Goal: Task Accomplishment & Management: Complete application form

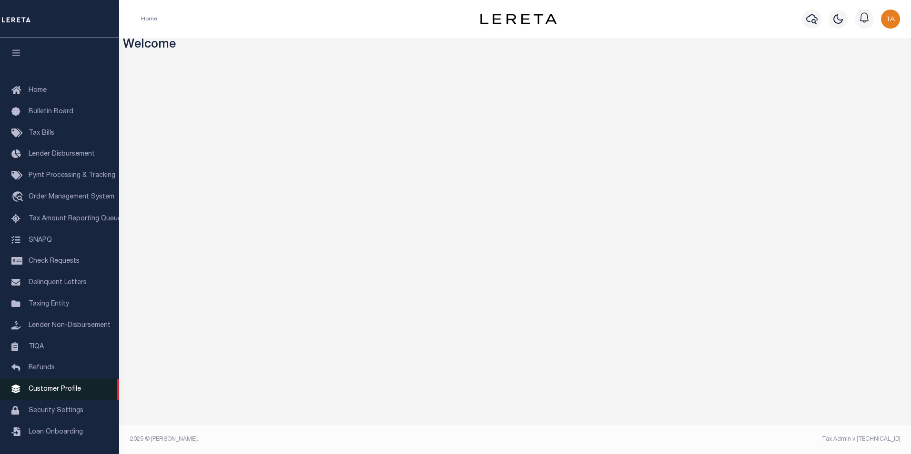
click at [47, 393] on span "Customer Profile" at bounding box center [55, 389] width 52 height 7
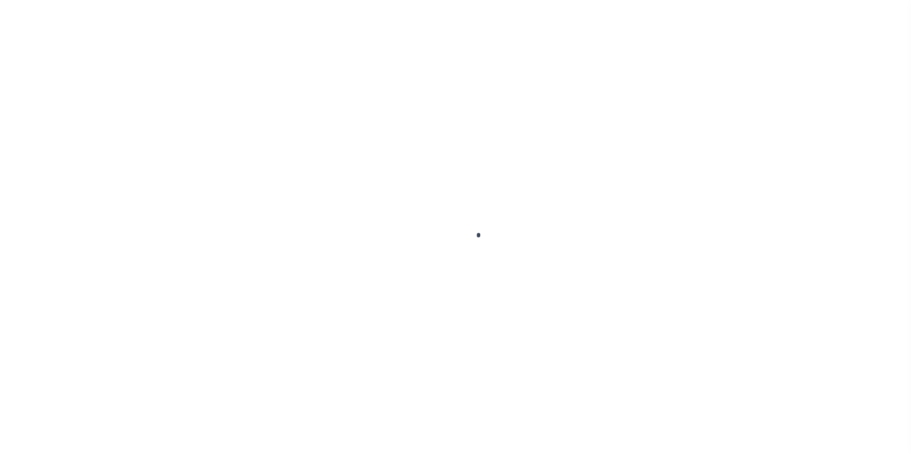
scroll to position [10, 0]
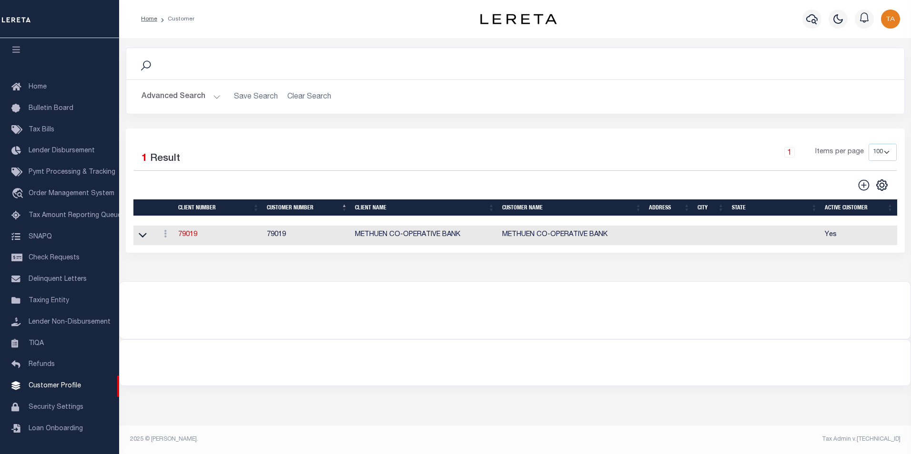
click at [200, 95] on button "Advanced Search" at bounding box center [180, 97] width 79 height 19
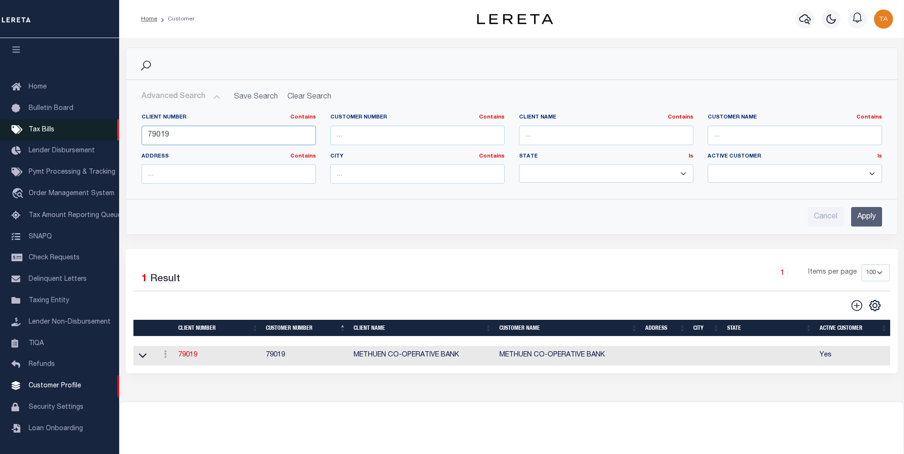
drag, startPoint x: 177, startPoint y: 134, endPoint x: 92, endPoint y: 129, distance: 85.0
click at [92, 129] on div "Home Customer Profile Sign out" at bounding box center [452, 259] width 904 height 518
type input "78905"
click at [856, 219] on input "Apply" at bounding box center [866, 217] width 31 height 20
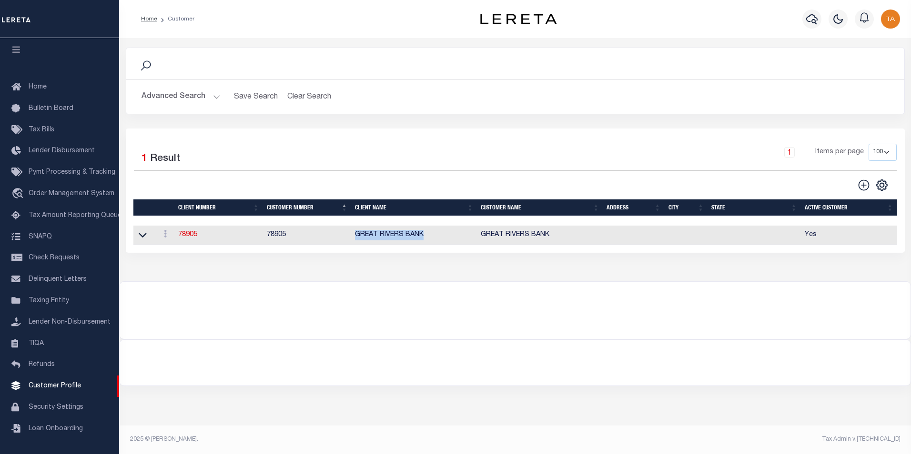
drag, startPoint x: 426, startPoint y: 240, endPoint x: 354, endPoint y: 240, distance: 71.9
click at [354, 240] on td "GREAT RIVERS BANK" at bounding box center [414, 236] width 126 height 20
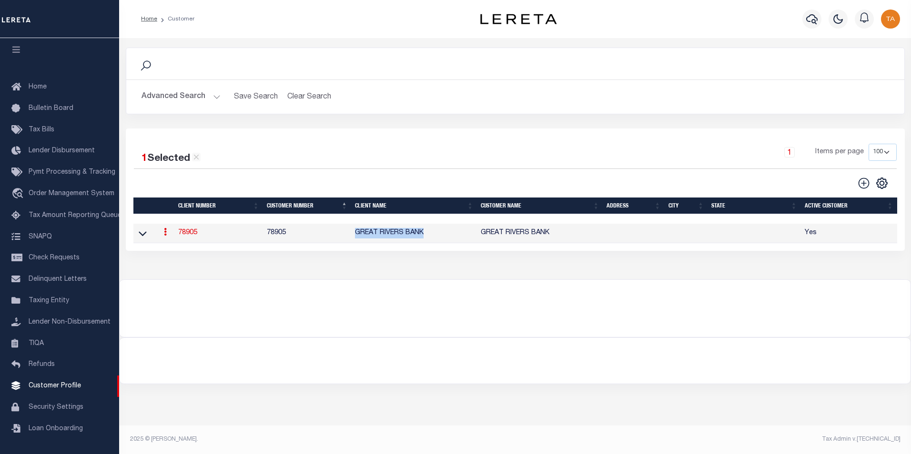
copy td "GREAT RIVERS BANK"
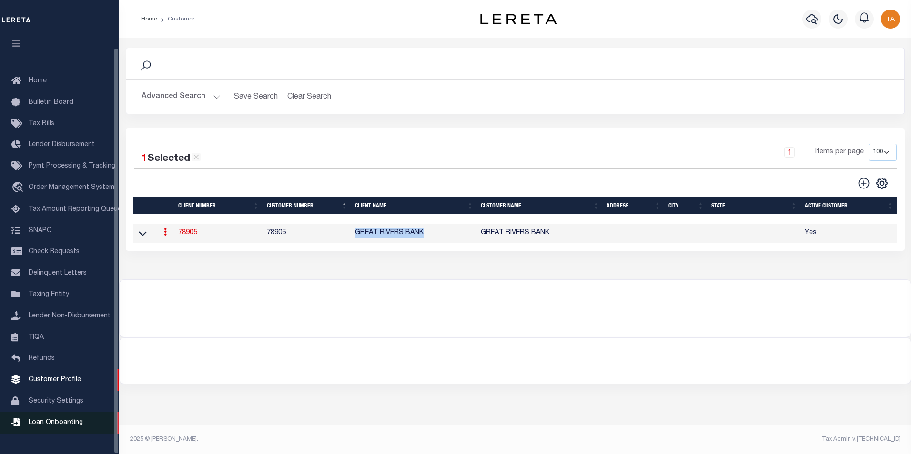
click at [69, 426] on span "Loan Onboarding" at bounding box center [56, 423] width 54 height 7
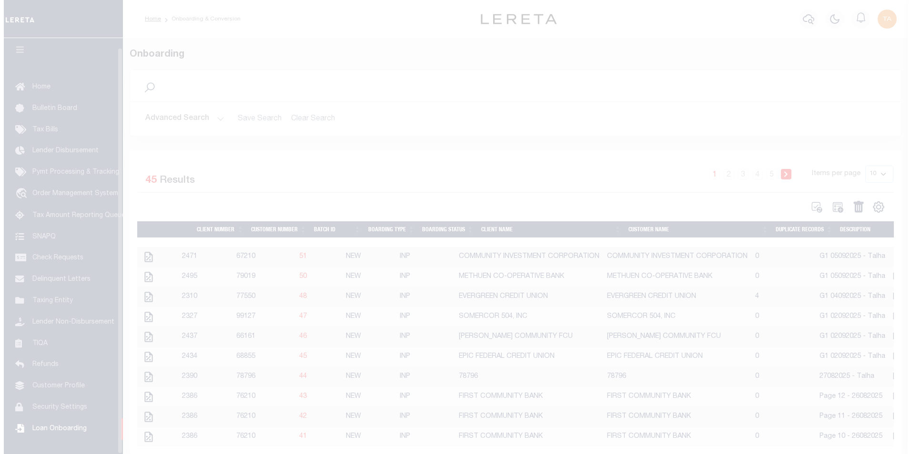
scroll to position [10, 0]
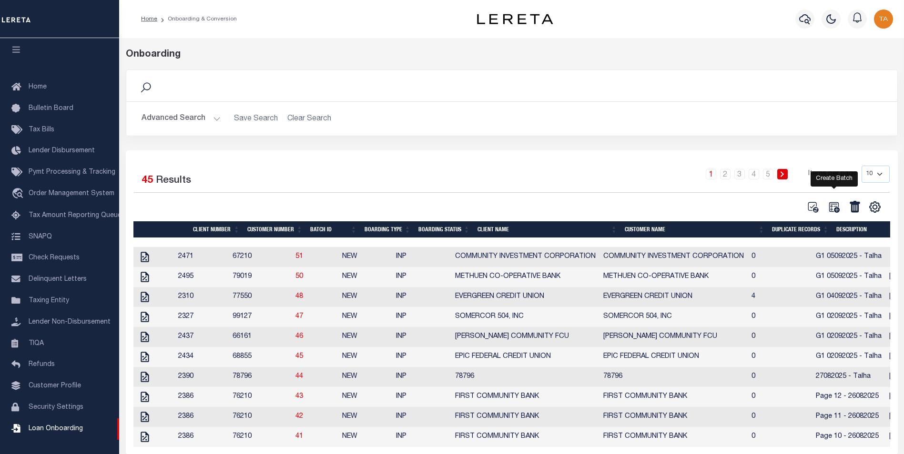
click at [828, 207] on icon at bounding box center [833, 207] width 12 height 12
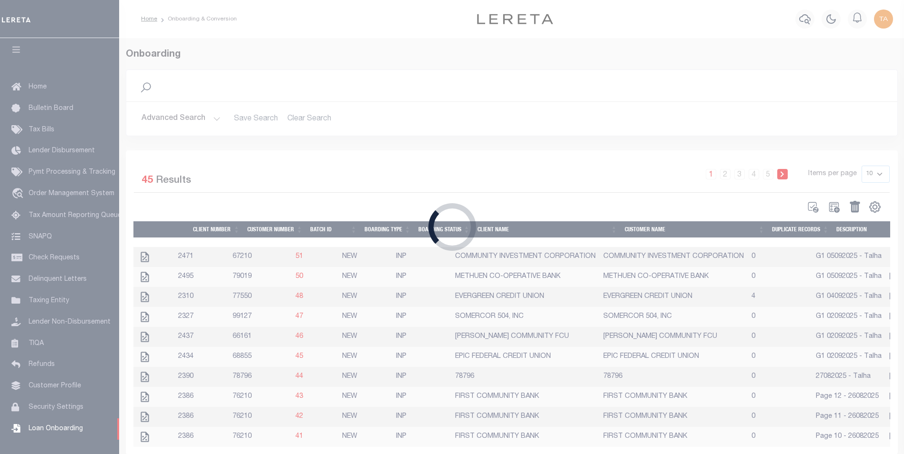
select select
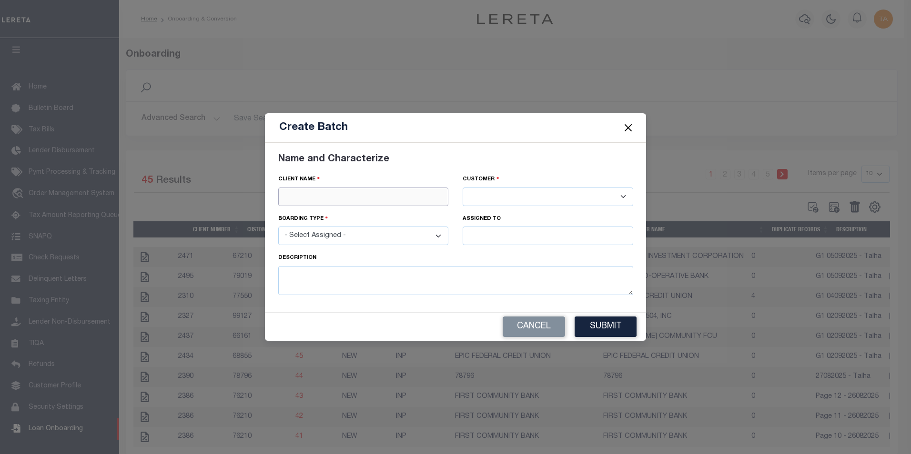
click at [302, 193] on input "text" at bounding box center [363, 197] width 171 height 19
paste input "GREAT RIVERS BANK"
type input "GREAT RIVERS BANK"
click at [314, 213] on div "GREAT RIVERS BANK" at bounding box center [364, 213] width 170 height 15
click at [310, 241] on select "- Select Assigned - NEW - New Loan REF - Refinance Loan CWF - Conversion with F…" at bounding box center [363, 236] width 171 height 19
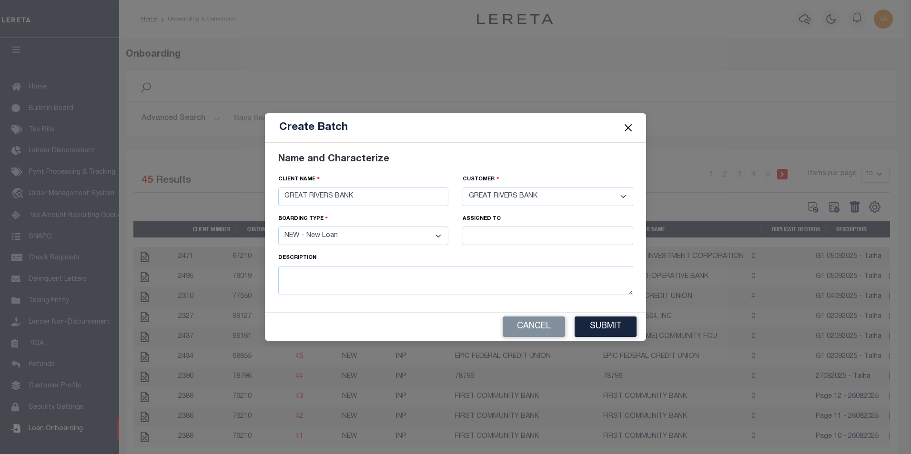
click at [278, 227] on select "- Select Assigned - NEW - New Loan REF - Refinance Loan CWF - Conversion with F…" at bounding box center [363, 236] width 171 height 19
click at [434, 233] on select "- Select Assigned - NEW - New Loan REF - Refinance Loan CWF - Conversion with F…" at bounding box center [363, 236] width 171 height 19
select select "ANF"
click at [278, 227] on select "- Select Assigned - NEW - New Loan REF - Refinance Loan CWF - Conversion with F…" at bounding box center [363, 236] width 171 height 19
click at [484, 233] on input "text" at bounding box center [548, 236] width 171 height 19
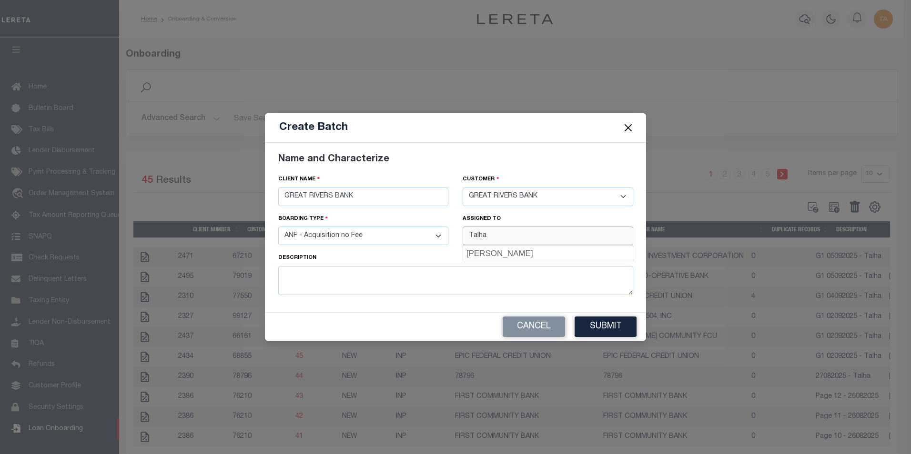
type input "[PERSON_NAME]"
click at [475, 256] on div "[PERSON_NAME]" at bounding box center [548, 253] width 170 height 15
click at [318, 284] on textarea at bounding box center [455, 280] width 355 height 29
click at [292, 274] on textarea "G! 08092025 - Talha" at bounding box center [455, 280] width 355 height 29
type textarea "G1 08092025 - Talha"
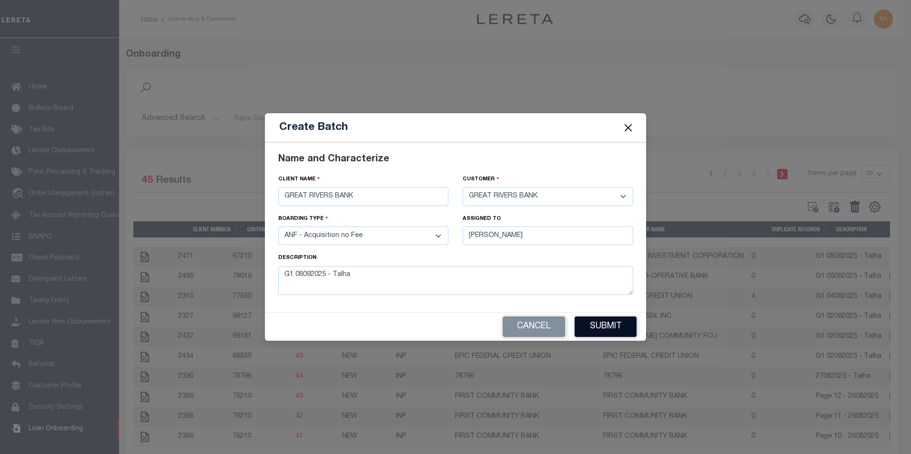
click at [627, 330] on button "Submit" at bounding box center [606, 327] width 62 height 20
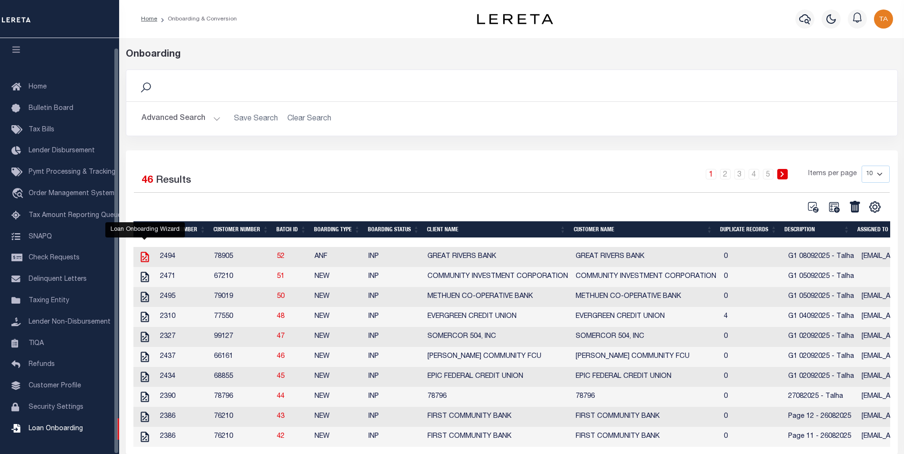
click at [141, 259] on icon at bounding box center [145, 257] width 8 height 10
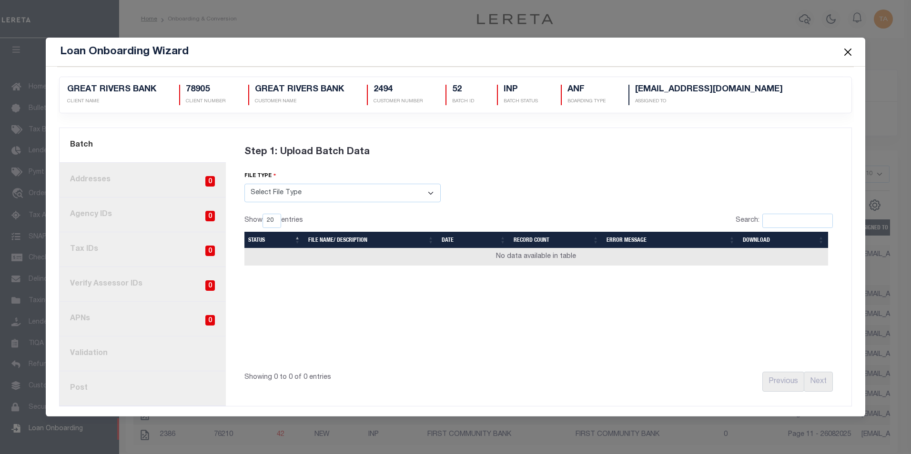
click at [286, 196] on select "Select File Type Lereta Lereta Conversion Zip" at bounding box center [342, 193] width 196 height 19
select select "LERETA"
click at [244, 184] on select "Select File Type Lereta Lereta Conversion Zip" at bounding box center [342, 193] width 196 height 19
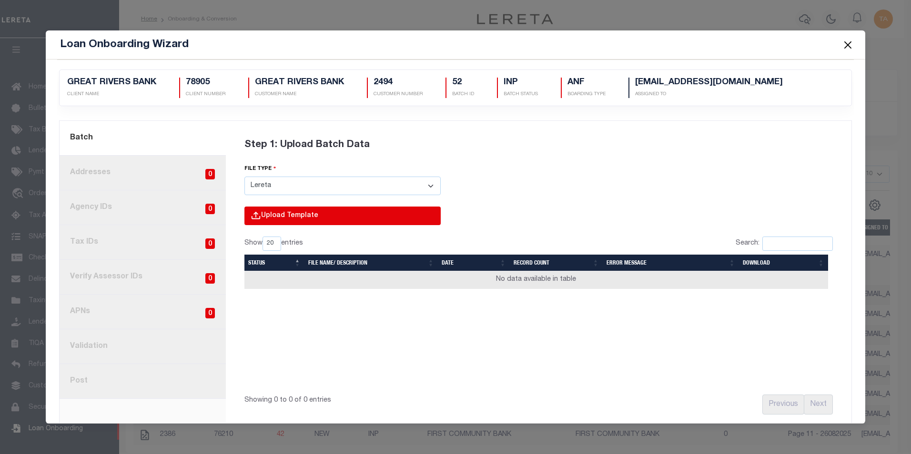
click at [271, 215] on input "file" at bounding box center [214, 226] width 454 height 39
type input "C:\fakepath\Lender-78905-Lien.csv"
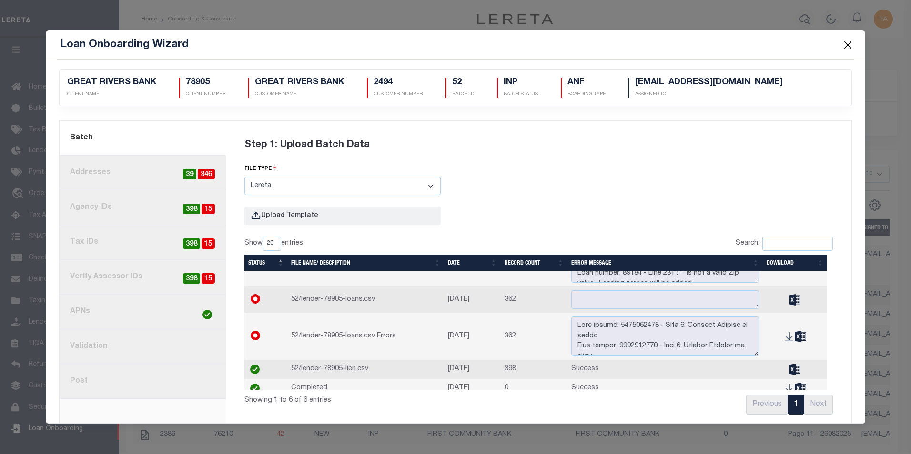
scroll to position [67, 0]
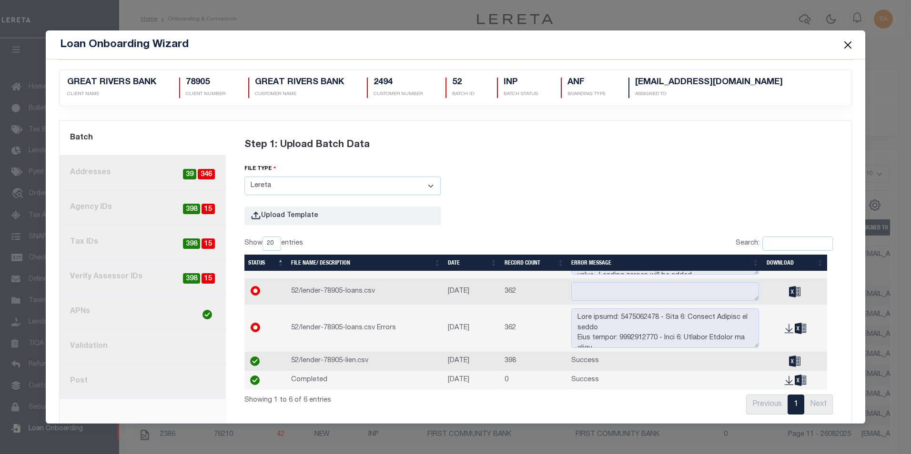
click at [95, 170] on link "2. Addresses 346 39" at bounding box center [143, 173] width 166 height 35
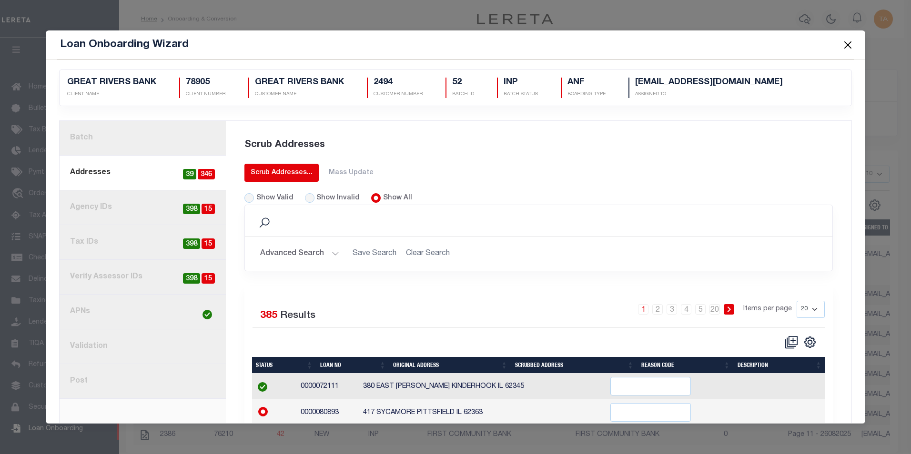
click at [296, 173] on div "Scrub Addresses..." at bounding box center [282, 173] width 62 height 10
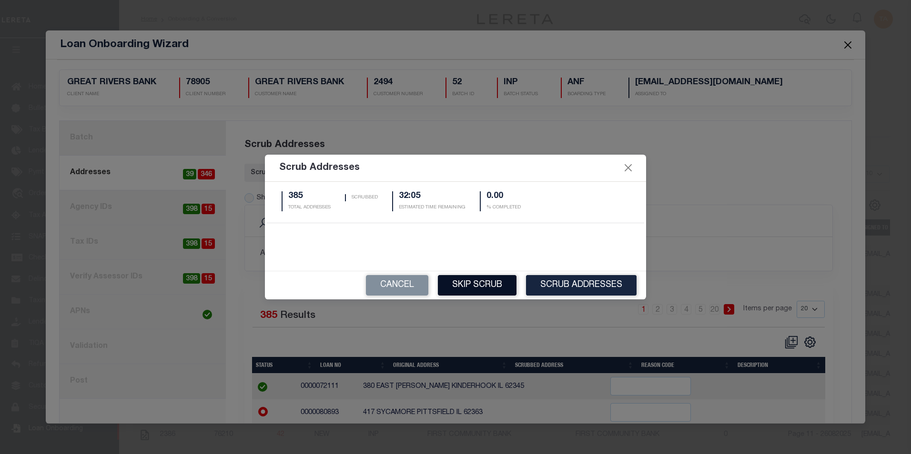
click at [470, 291] on button "Skip Scrub" at bounding box center [477, 285] width 79 height 20
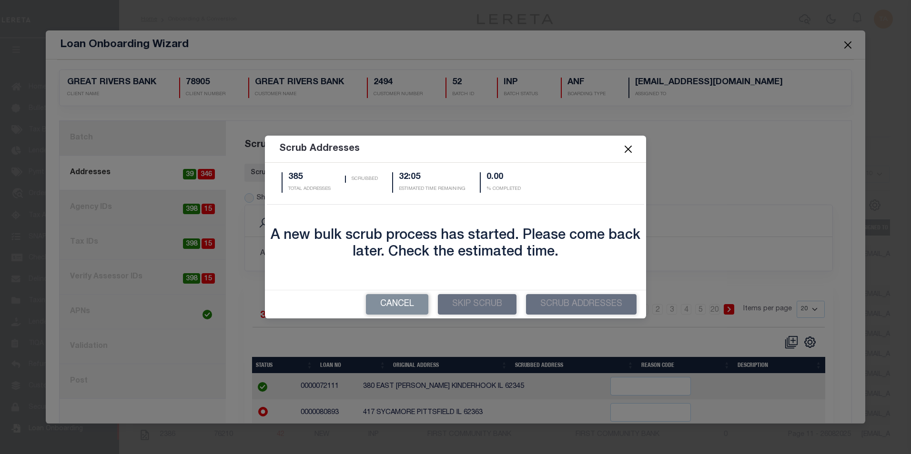
click at [629, 150] on button "Close" at bounding box center [628, 149] width 12 height 12
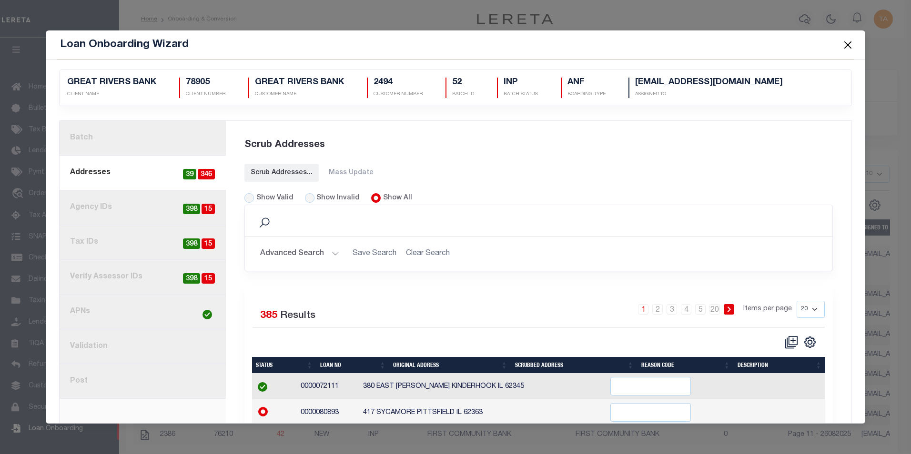
click at [76, 138] on link "1. Batch" at bounding box center [143, 138] width 166 height 35
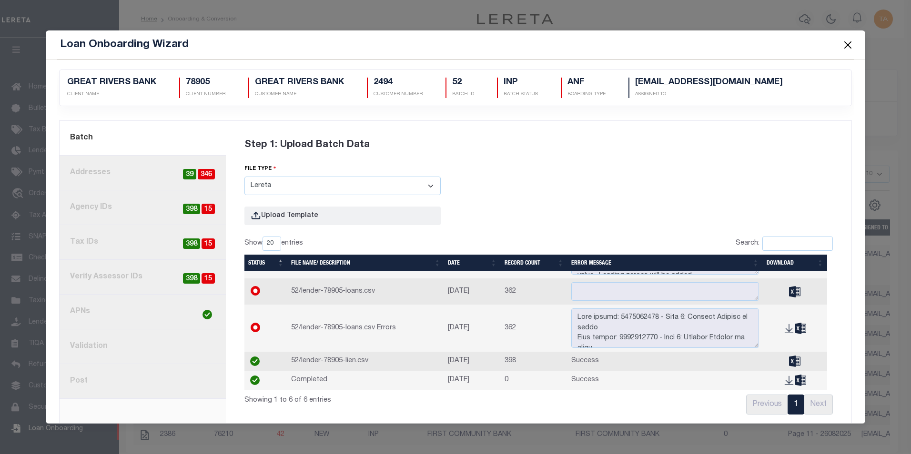
click at [845, 45] on button "Close" at bounding box center [847, 45] width 12 height 12
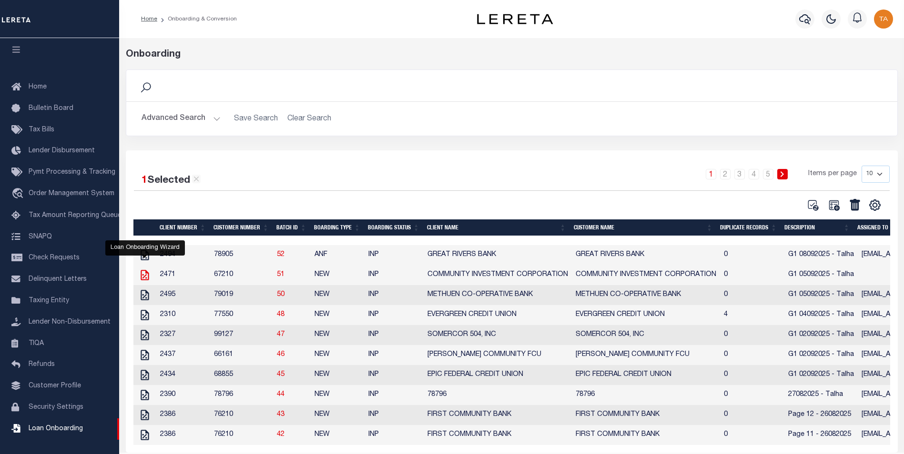
click at [142, 279] on icon "" at bounding box center [145, 275] width 12 height 12
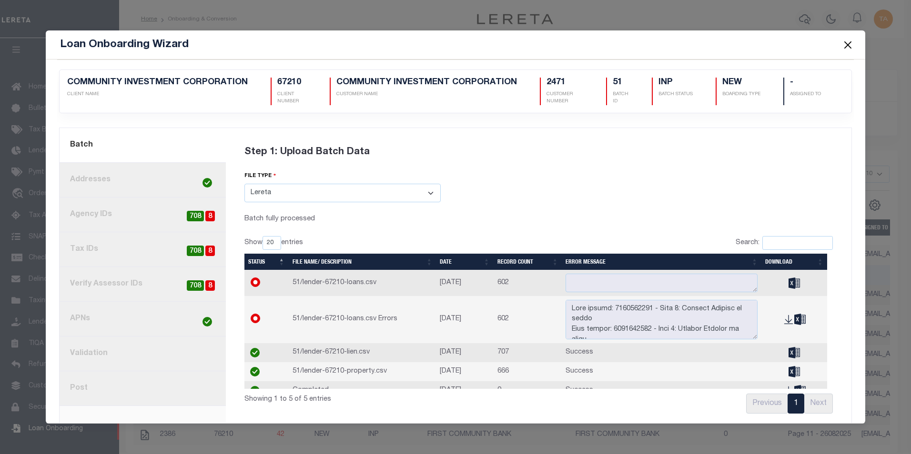
click at [848, 43] on button "Close" at bounding box center [847, 45] width 12 height 12
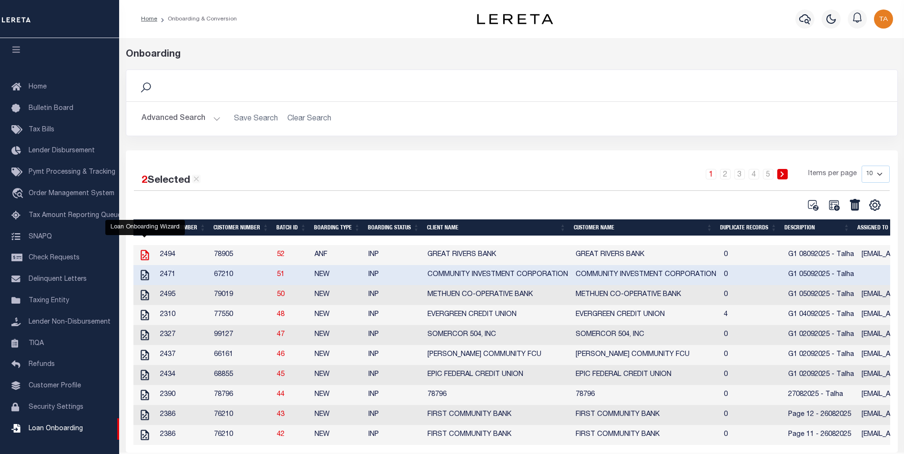
click at [146, 256] on icon at bounding box center [145, 255] width 12 height 12
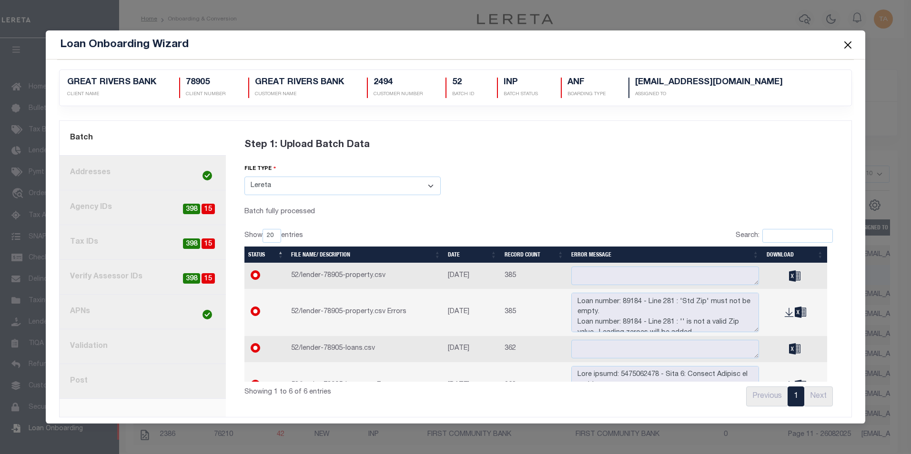
click at [76, 383] on link "8. Post" at bounding box center [143, 381] width 166 height 35
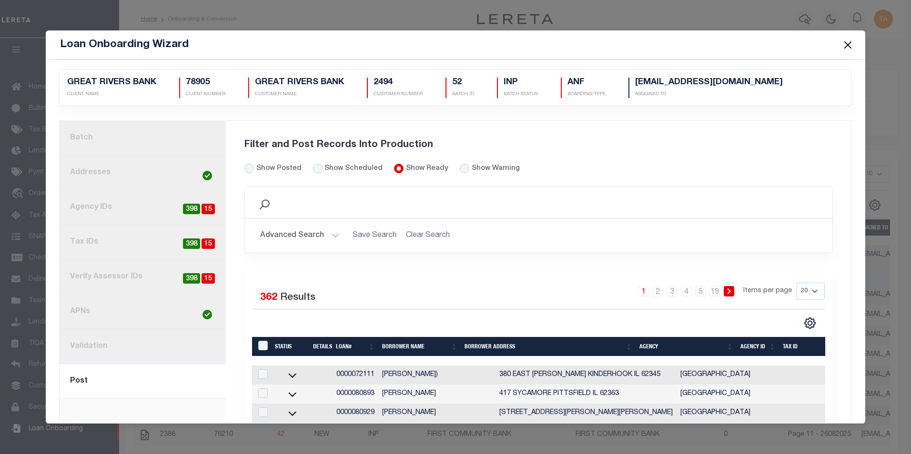
click at [103, 132] on link "1. Batch" at bounding box center [143, 138] width 166 height 35
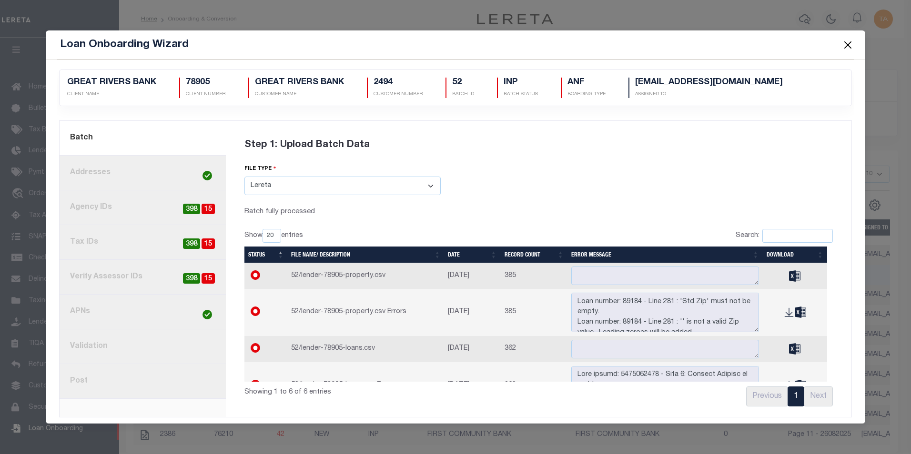
click at [76, 386] on link "8. Post" at bounding box center [143, 381] width 166 height 35
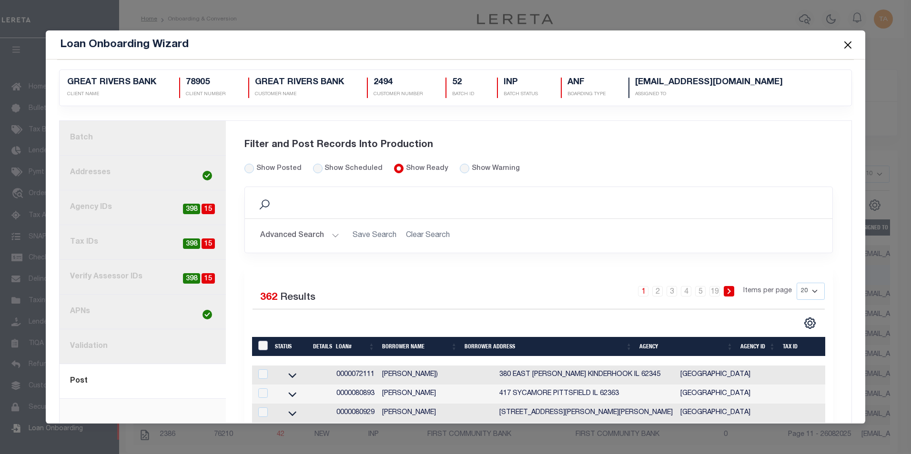
click at [266, 351] on input "LoanPrepID" at bounding box center [263, 346] width 10 height 10
checkbox input "true"
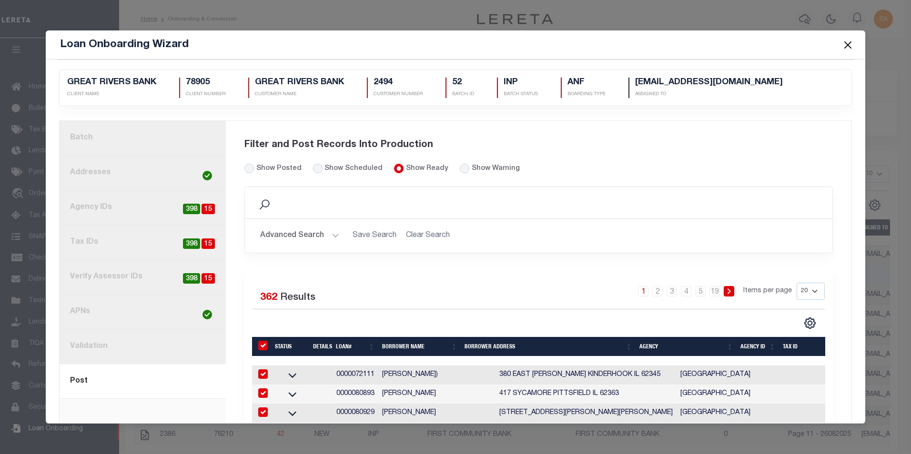
checkbox input "true"
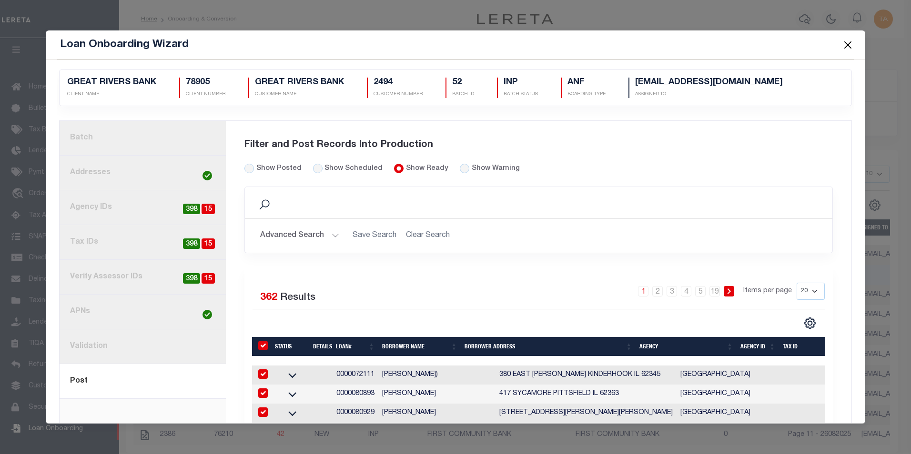
checkbox input "true"
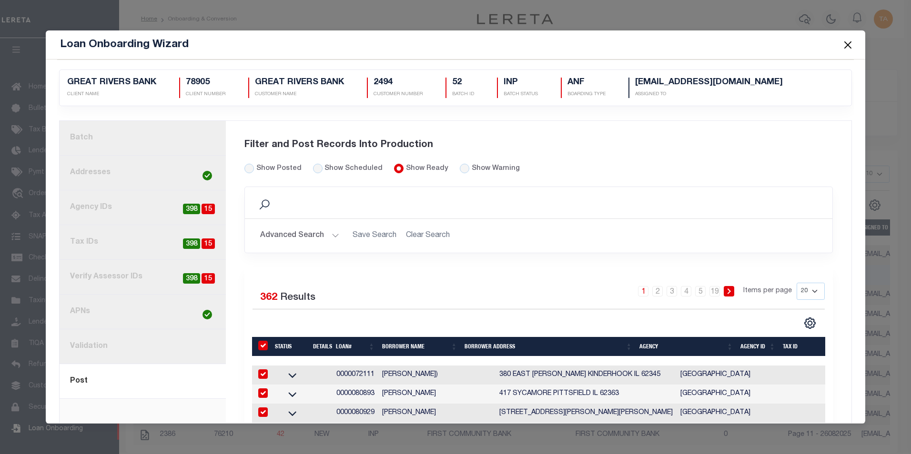
checkbox input "true"
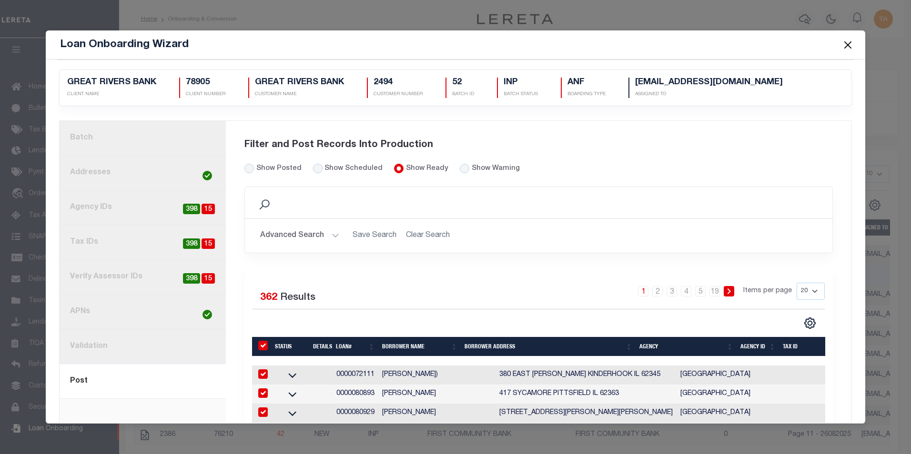
checkbox input "true"
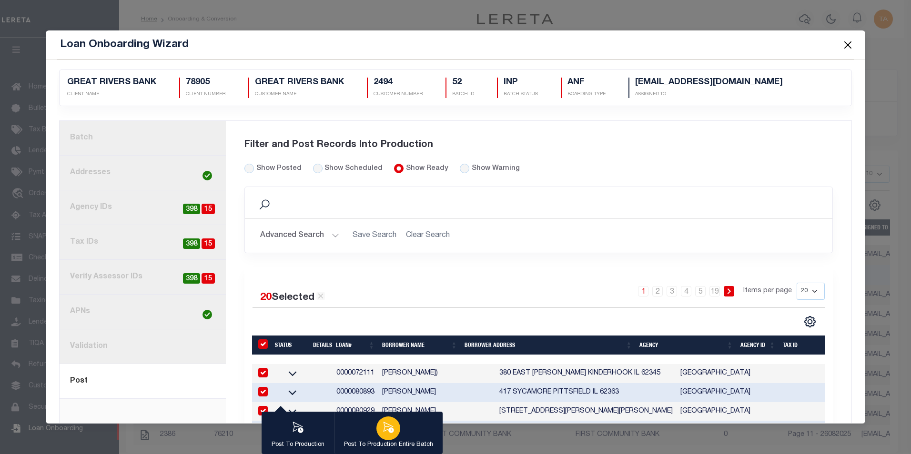
click at [385, 429] on icon "button" at bounding box center [388, 428] width 12 height 12
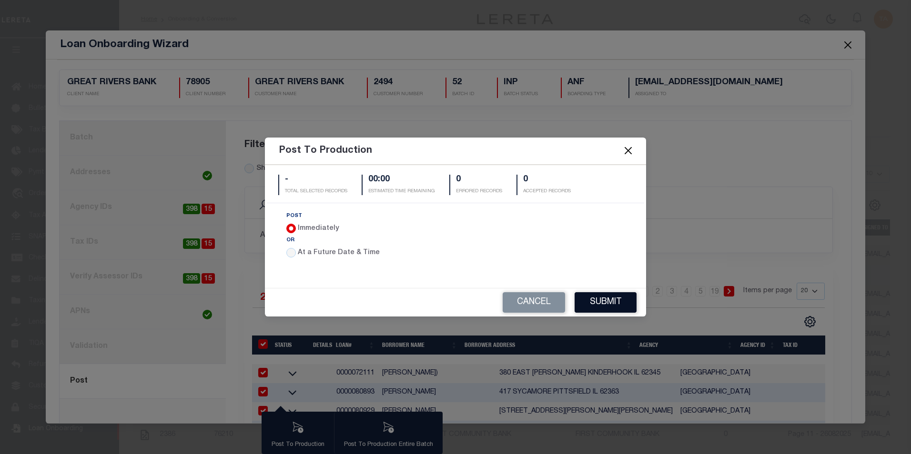
click at [593, 302] on button "Submit" at bounding box center [606, 303] width 62 height 20
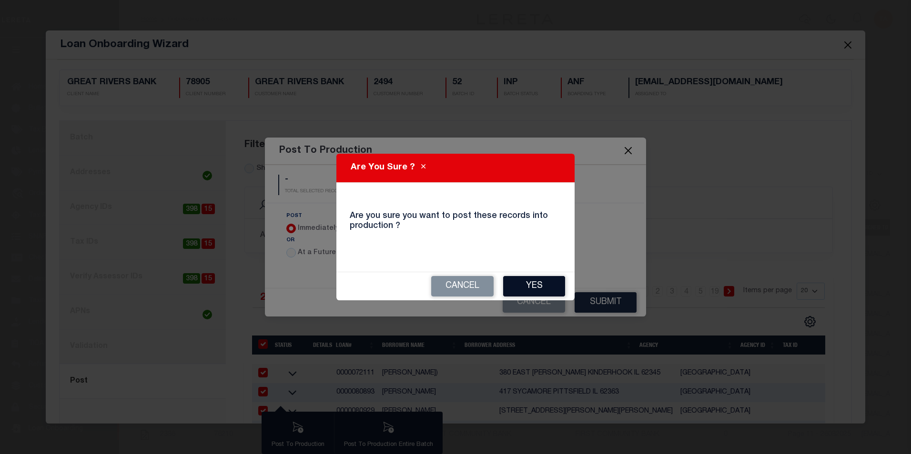
click at [528, 281] on button "Yes" at bounding box center [534, 286] width 62 height 20
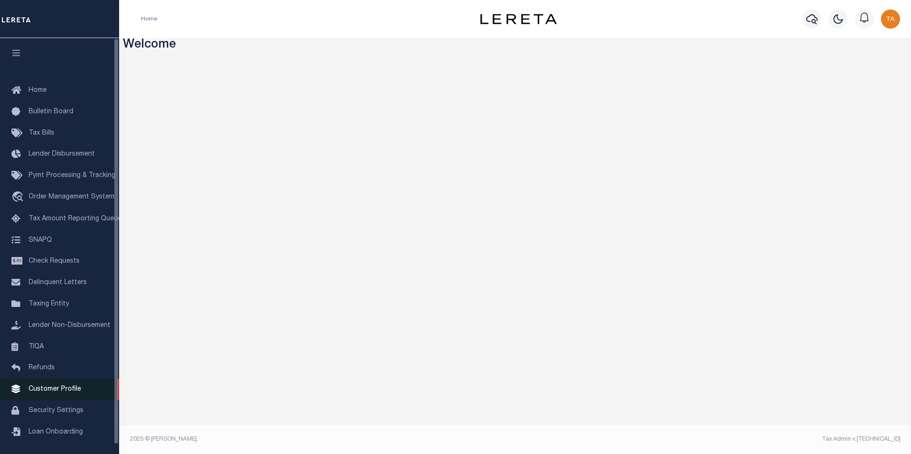
click at [48, 393] on span "Customer Profile" at bounding box center [55, 389] width 52 height 7
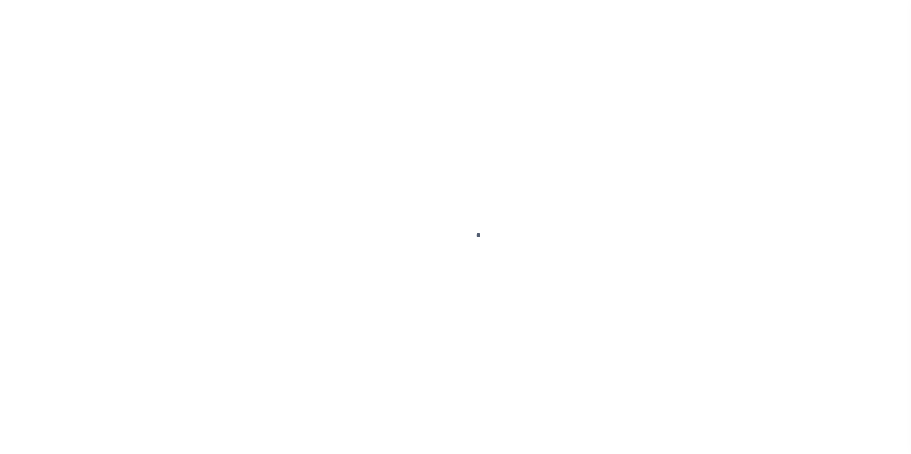
scroll to position [10, 0]
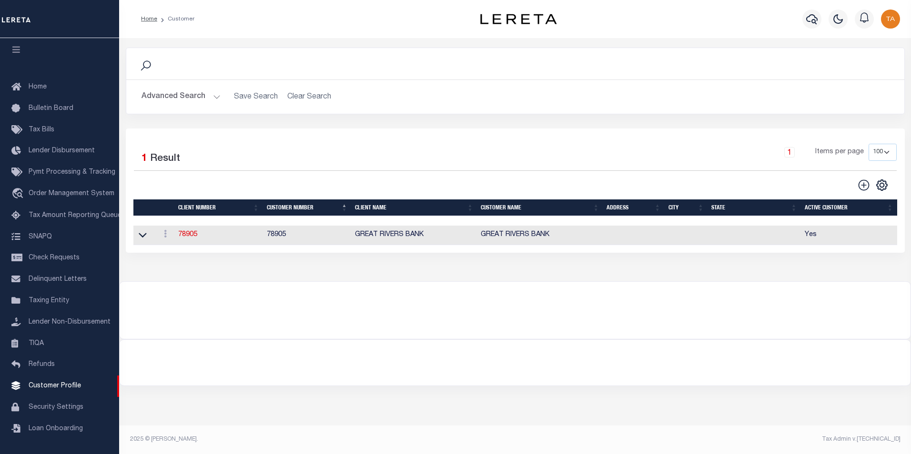
click at [206, 102] on button "Advanced Search" at bounding box center [180, 97] width 79 height 19
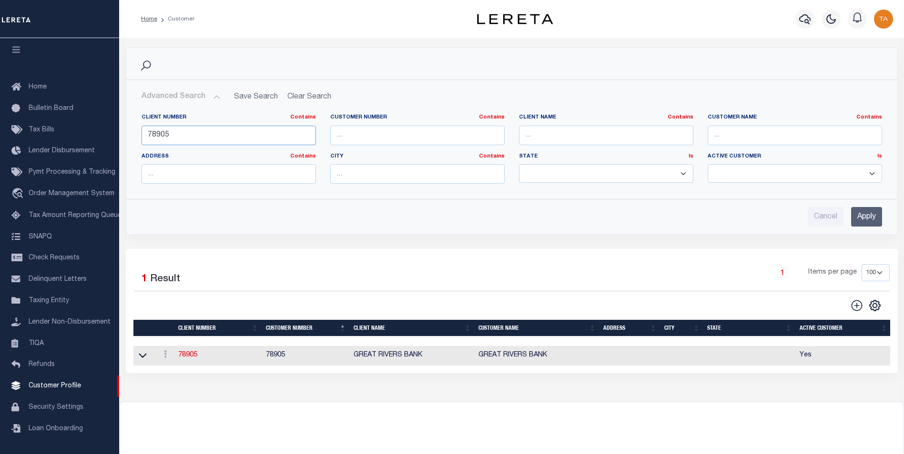
click at [183, 136] on input "78905" at bounding box center [228, 136] width 174 height 20
type input "78666"
click at [854, 216] on input "Apply" at bounding box center [866, 217] width 31 height 20
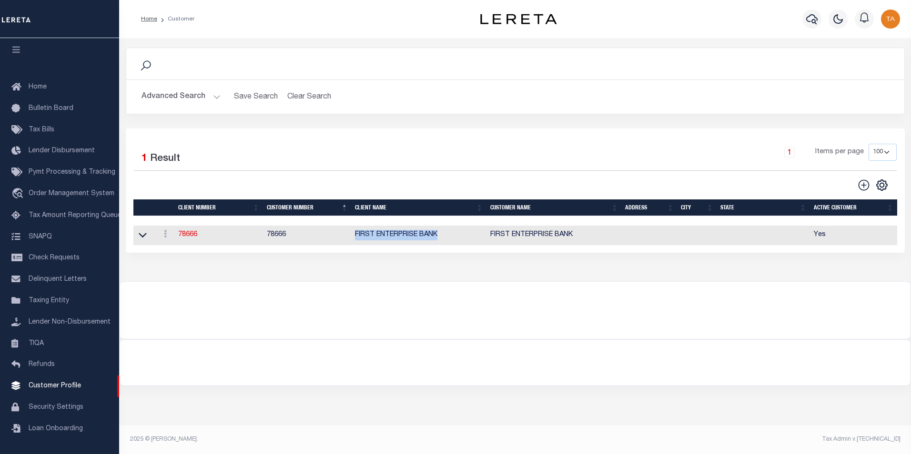
drag, startPoint x: 440, startPoint y: 237, endPoint x: 352, endPoint y: 238, distance: 88.1
click at [352, 238] on td "FIRST ENTERPRISE BANK" at bounding box center [418, 236] width 135 height 20
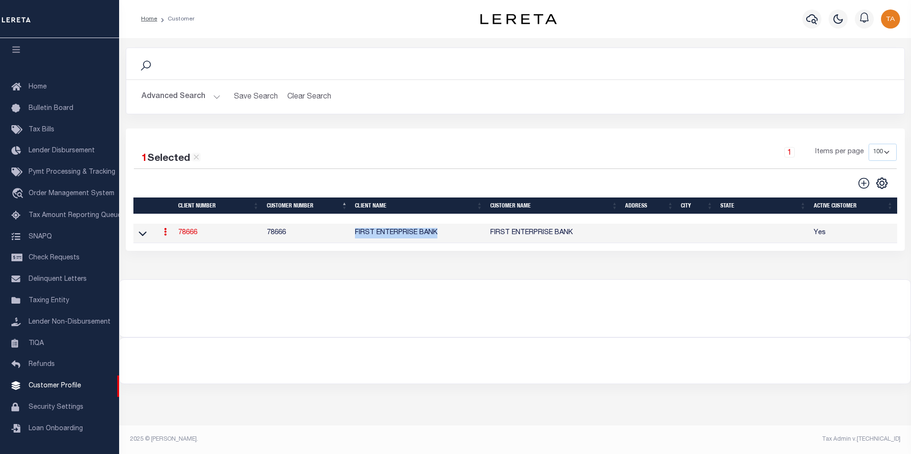
copy td "FIRST ENTERPRISE BANK"
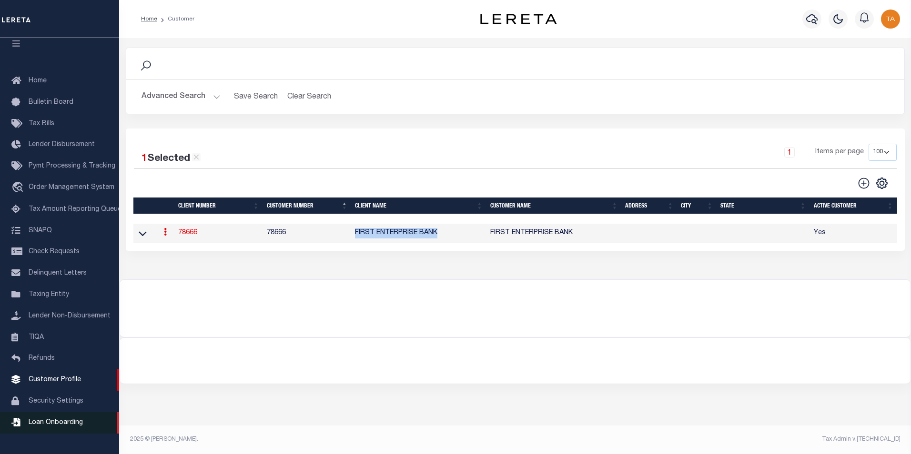
click at [55, 426] on span "Loan Onboarding" at bounding box center [56, 423] width 54 height 7
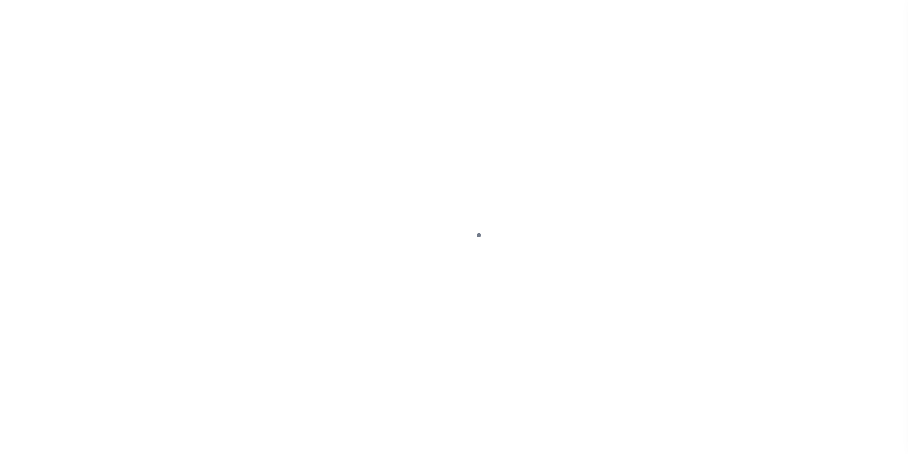
scroll to position [10, 0]
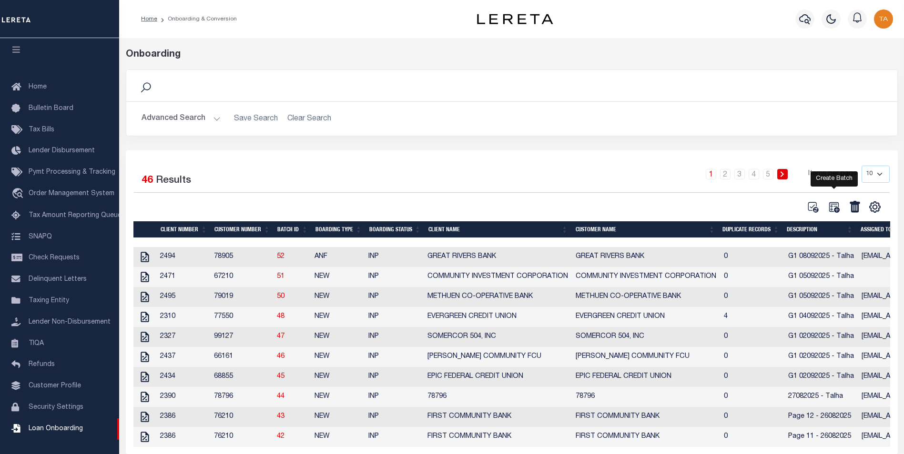
click at [837, 207] on icon at bounding box center [833, 207] width 12 height 12
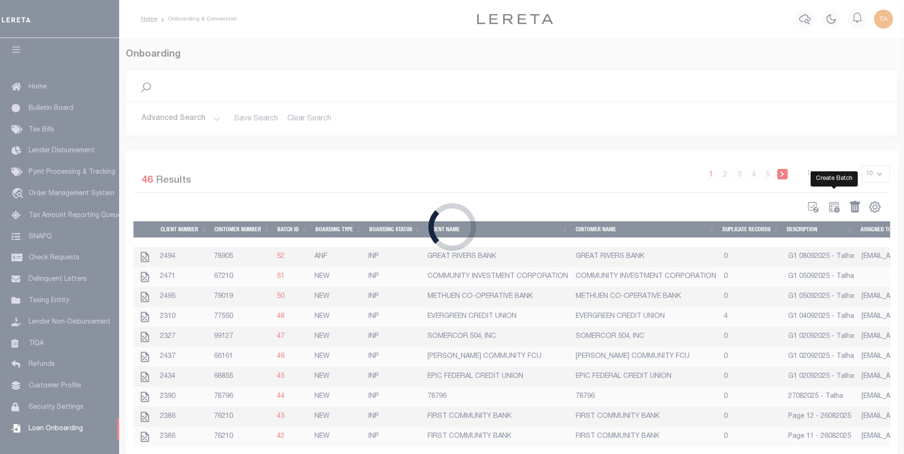
select select
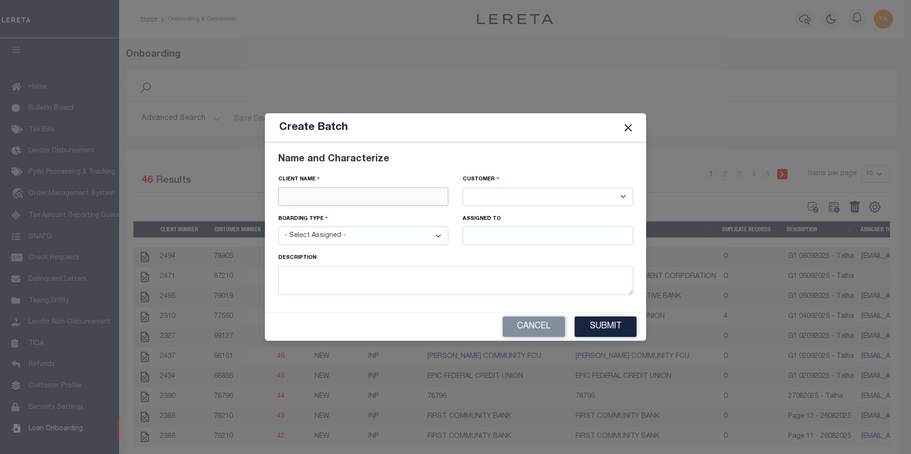
click at [352, 190] on input "text" at bounding box center [363, 197] width 171 height 19
paste input "FIRST ENTERPRISE BANK"
type input "FIRST ENTERPRISE BANK"
click at [353, 216] on div "FIRST ENTERPRISE BANK" at bounding box center [364, 213] width 170 height 15
click at [354, 235] on select "- Select Assigned - NEW - New Loan REF - Refinance Loan CWF - Conversion with F…" at bounding box center [363, 236] width 171 height 19
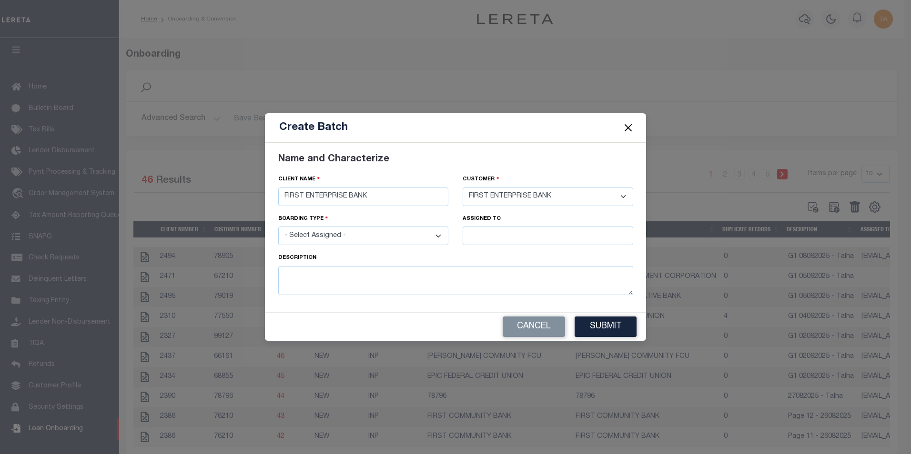
select select "NEW"
click at [278, 227] on select "- Select Assigned - NEW - New Loan REF - Refinance Loan CWF - Conversion with F…" at bounding box center [363, 236] width 171 height 19
click at [472, 235] on input "text" at bounding box center [548, 236] width 171 height 19
type input "[PERSON_NAME]"
click at [492, 271] on textarea at bounding box center [455, 280] width 355 height 29
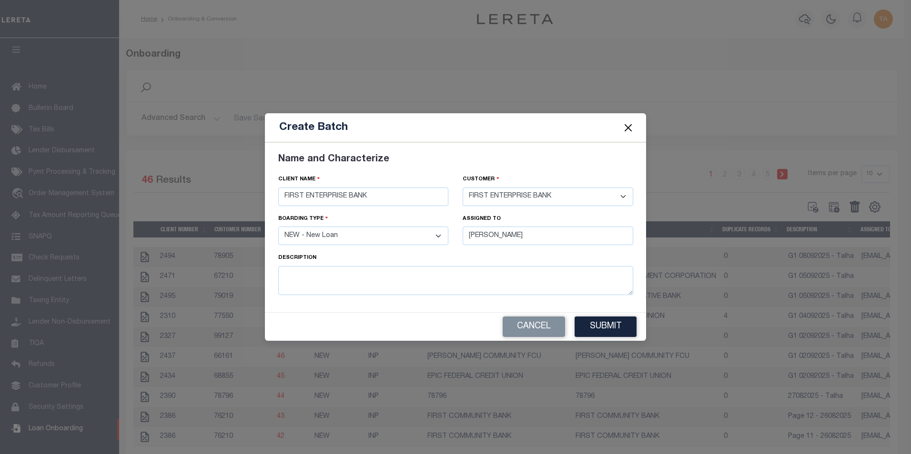
drag, startPoint x: 476, startPoint y: 254, endPoint x: 467, endPoint y: 252, distance: 9.7
click at [476, 254] on div "Description" at bounding box center [455, 259] width 355 height 13
click at [436, 236] on select "- Select Assigned - NEW - New Loan REF - Refinance Loan CWF - Conversion with F…" at bounding box center [363, 236] width 171 height 19
select select "ANF"
click at [278, 227] on select "- Select Assigned - NEW - New Loan REF - Refinance Loan CWF - Conversion with F…" at bounding box center [363, 236] width 171 height 19
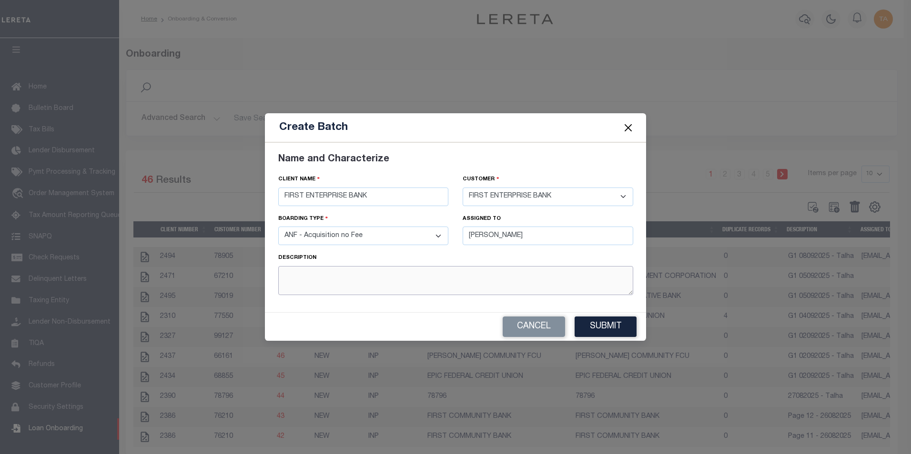
click at [384, 284] on textarea at bounding box center [455, 280] width 355 height 29
type textarea "G1 08092025 - Talha"
click at [587, 330] on button "Submit" at bounding box center [606, 327] width 62 height 20
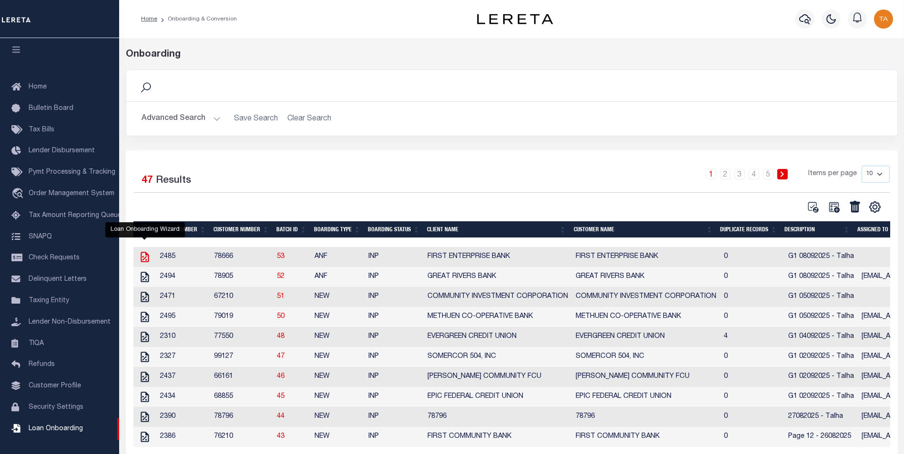
click at [145, 258] on icon at bounding box center [145, 257] width 12 height 12
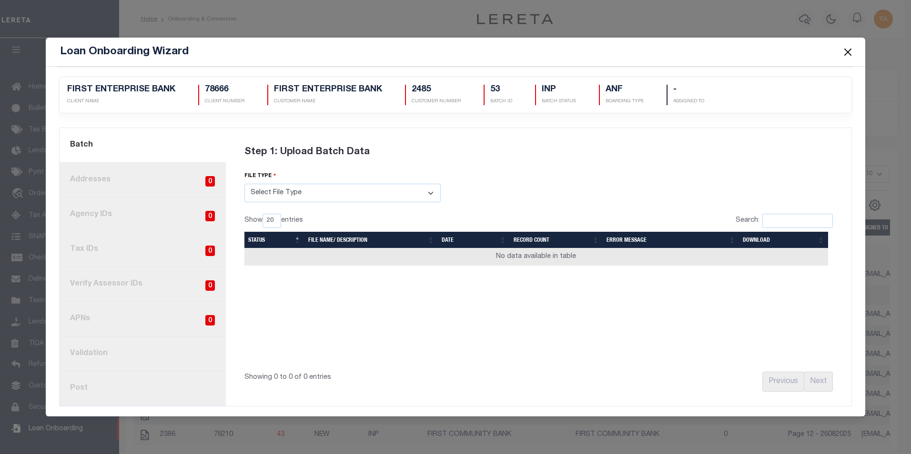
click at [282, 196] on select "Select File Type Lereta Lereta Conversion Zip" at bounding box center [342, 193] width 196 height 19
select select "LERETA"
click at [244, 184] on select "Select File Type Lereta Lereta Conversion Zip" at bounding box center [342, 193] width 196 height 19
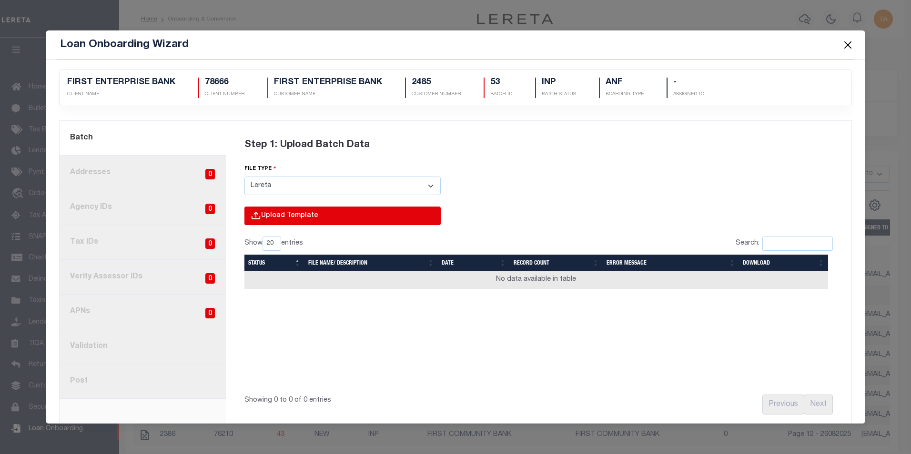
click at [296, 212] on input "file" at bounding box center [214, 226] width 454 height 39
type input "C:\fakepath\Lender-78666-Lien.csv"
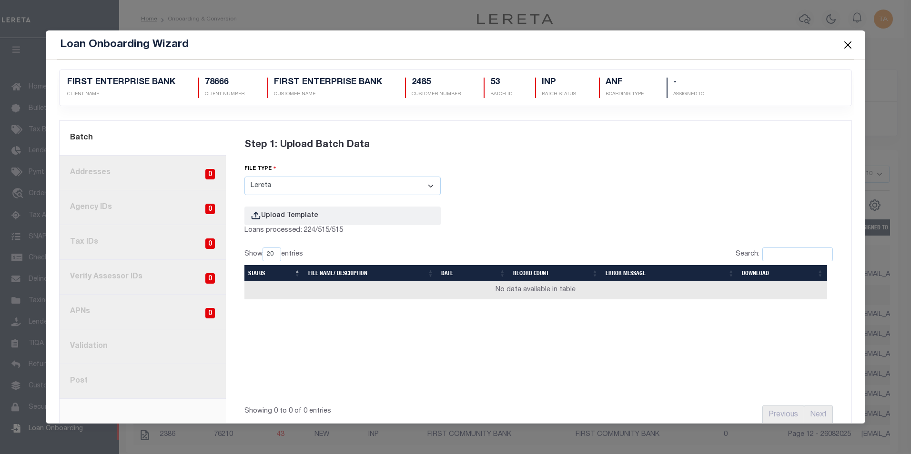
click at [845, 42] on button "Close" at bounding box center [847, 45] width 12 height 12
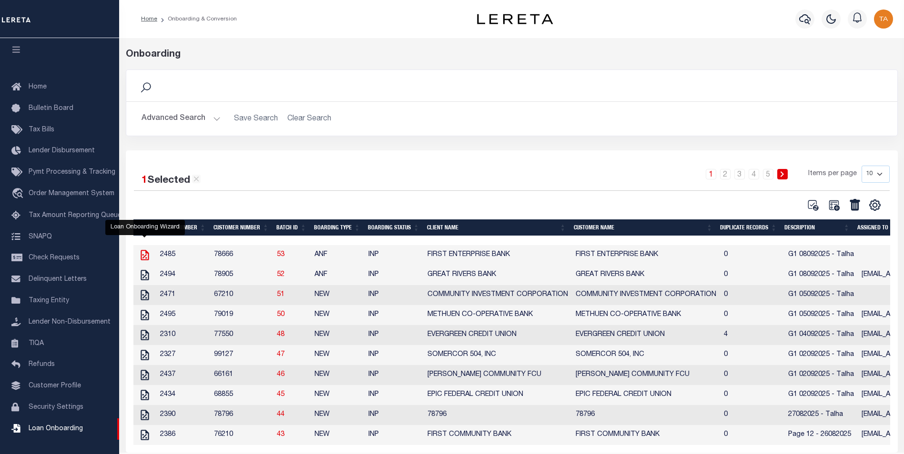
click at [143, 255] on icon at bounding box center [145, 255] width 12 height 12
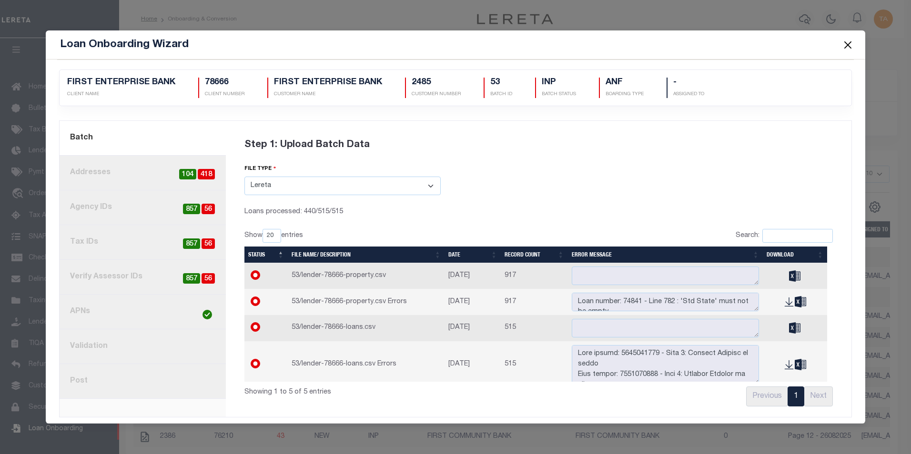
click at [849, 43] on button "Close" at bounding box center [847, 45] width 12 height 12
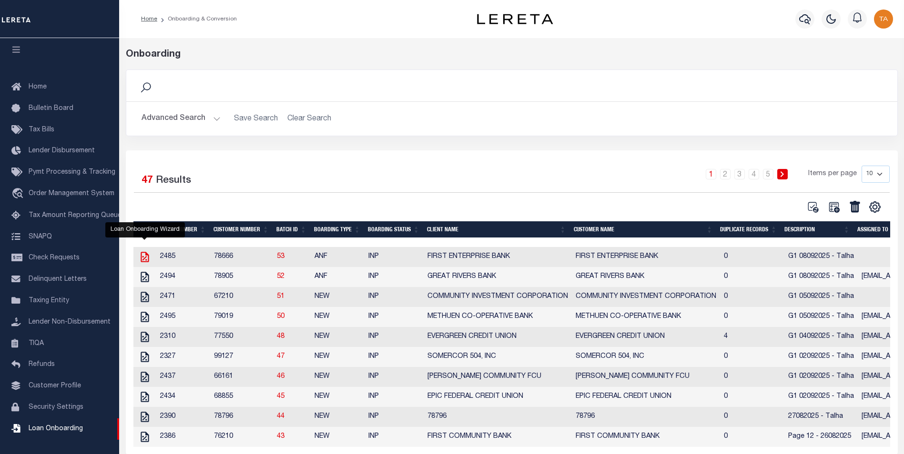
click at [145, 259] on icon at bounding box center [145, 257] width 8 height 10
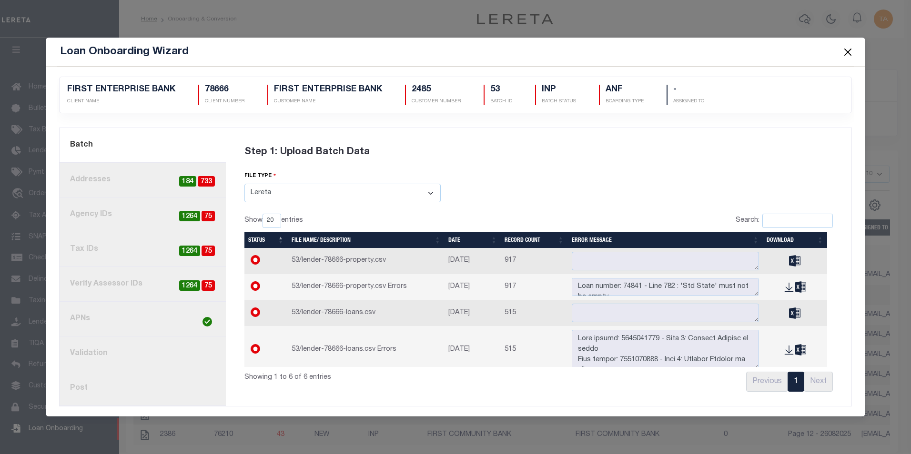
click at [847, 53] on button "Close" at bounding box center [847, 52] width 12 height 12
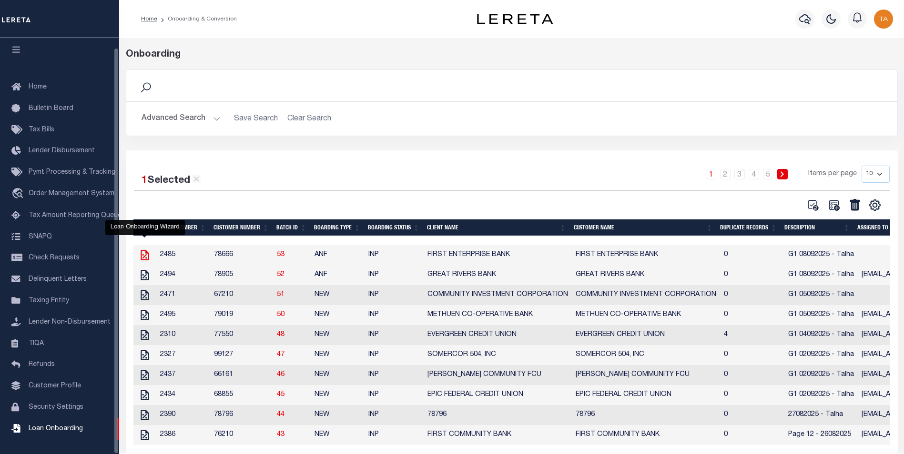
click at [141, 259] on icon at bounding box center [145, 255] width 8 height 10
